Goal: Book appointment/travel/reservation

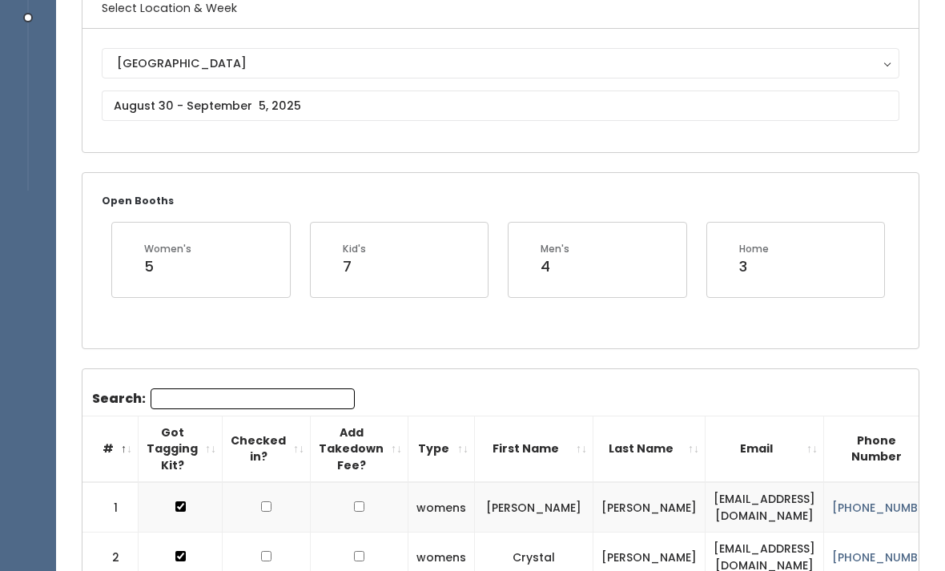
scroll to position [141, 0]
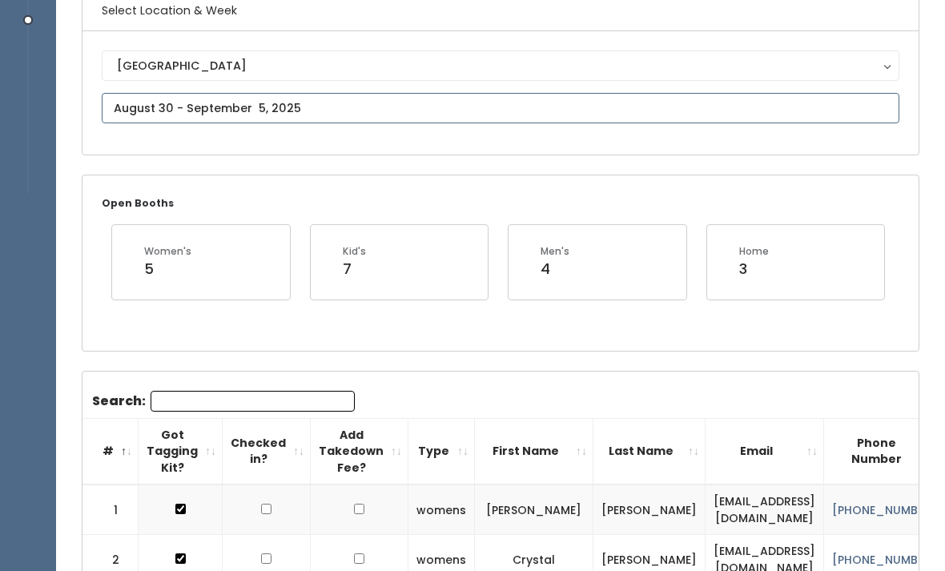
click at [370, 114] on input "text" at bounding box center [500, 108] width 797 height 30
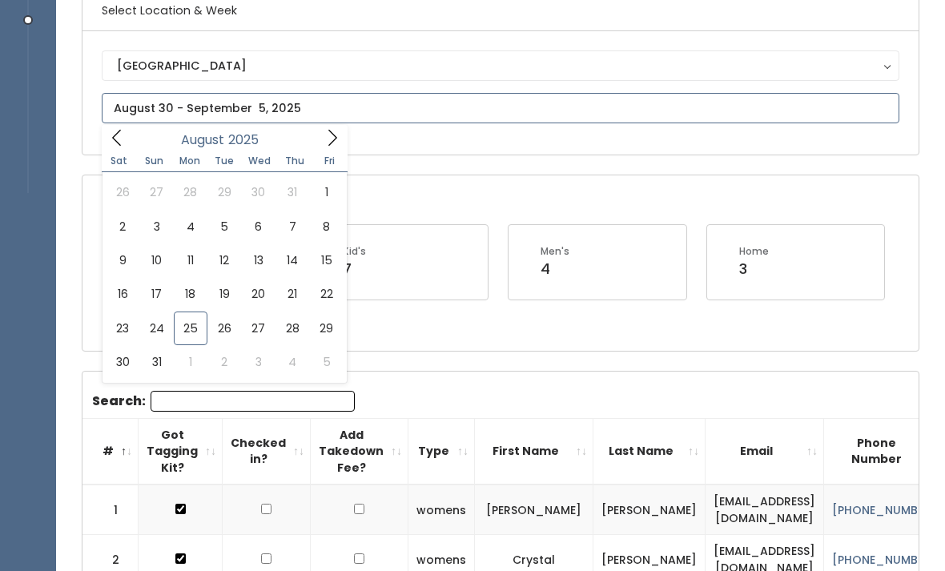
click at [333, 121] on input "text" at bounding box center [500, 108] width 797 height 30
click at [327, 147] on span at bounding box center [332, 137] width 30 height 25
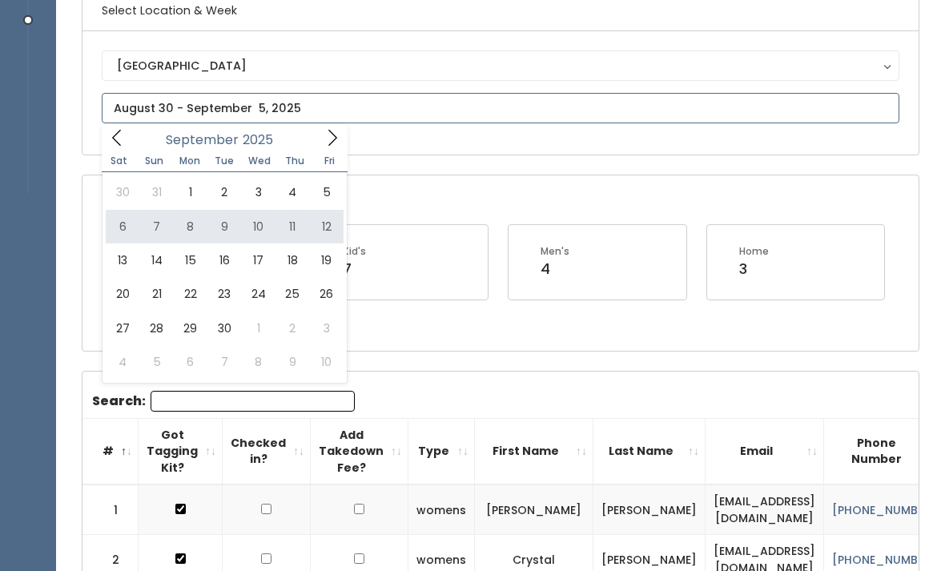
type input "September 6 to September 12"
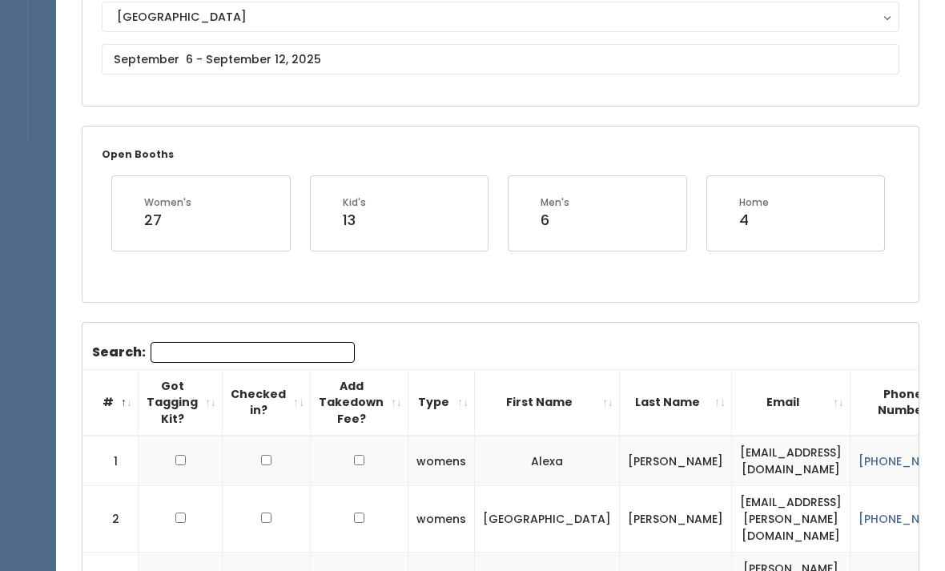
scroll to position [186, 0]
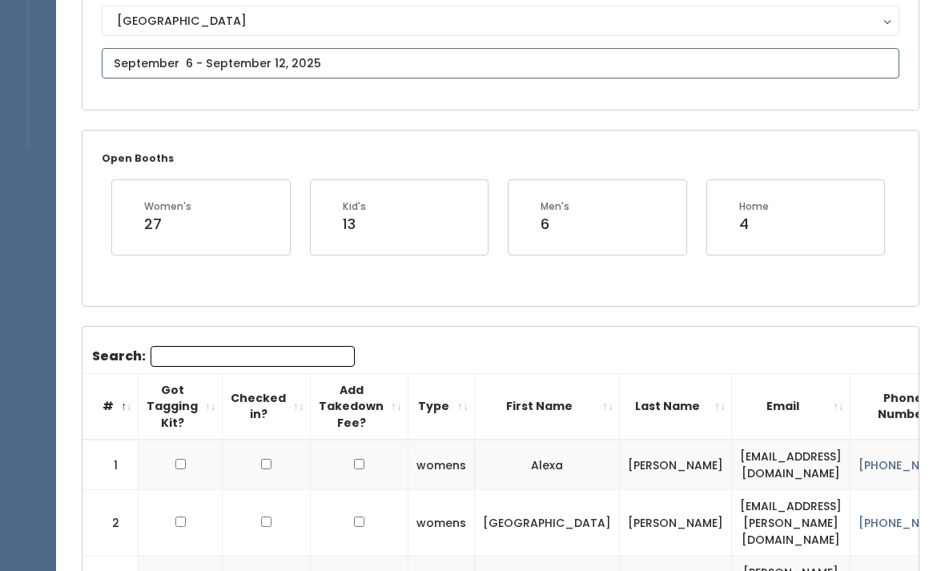
click at [385, 70] on input "text" at bounding box center [500, 63] width 797 height 30
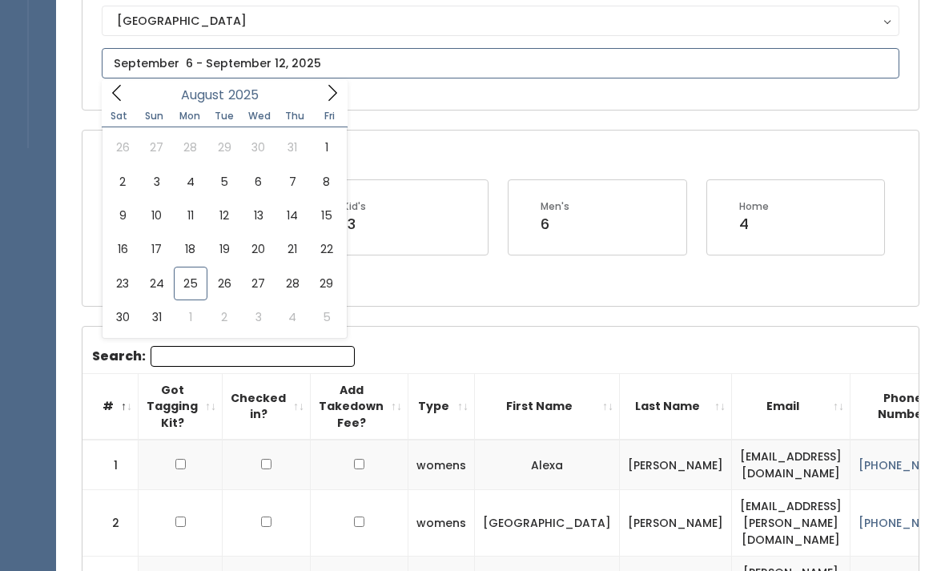
click at [324, 94] on icon at bounding box center [332, 93] width 18 height 18
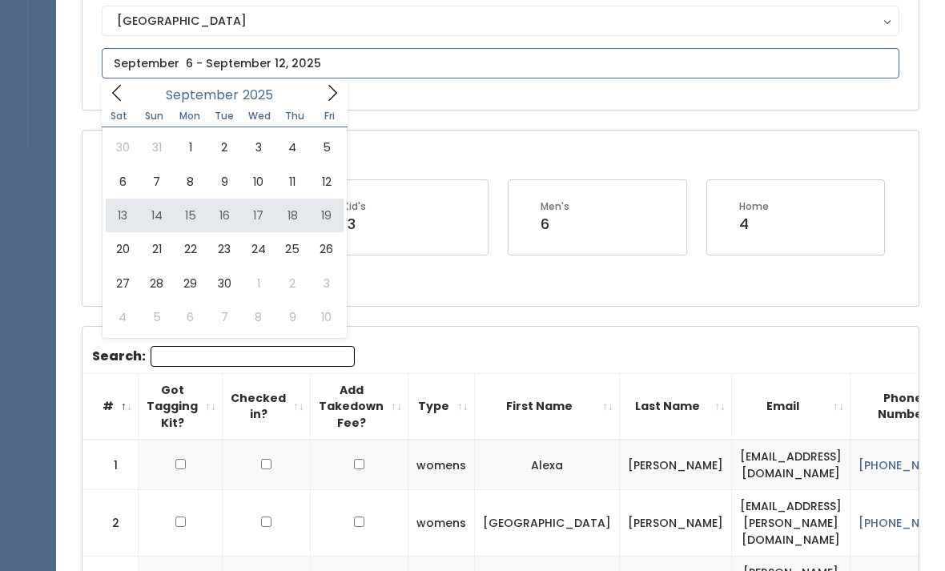
type input "September 13 to September 19"
